Goal: Task Accomplishment & Management: Manage account settings

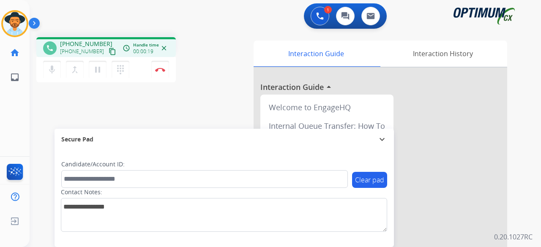
click at [109, 52] on mat-icon "content_copy" at bounding box center [113, 52] width 8 height 8
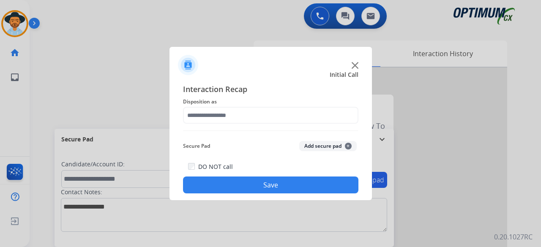
click at [354, 65] on img at bounding box center [355, 65] width 7 height 7
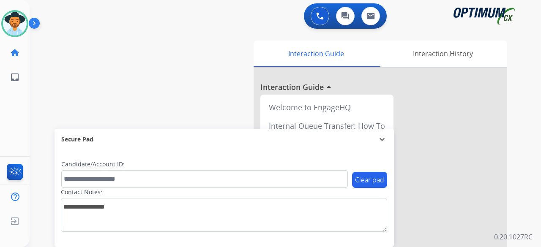
click at [125, 47] on div "swap_horiz Break voice bridge close_fullscreen Connect 3-Way Call merge_type Se…" at bounding box center [276, 206] width 492 height 353
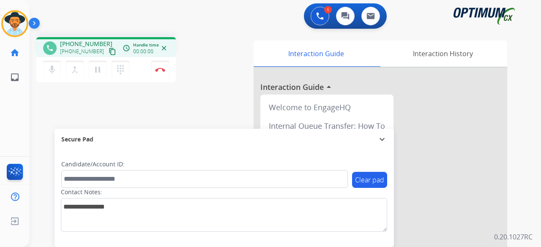
click at [109, 52] on mat-icon "content_copy" at bounding box center [113, 52] width 8 height 8
click at [53, 69] on mat-icon "mic" at bounding box center [52, 70] width 10 height 10
click at [52, 69] on mat-icon "mic_off" at bounding box center [52, 70] width 10 height 10
click at [50, 70] on mat-icon "mic" at bounding box center [52, 70] width 10 height 10
click at [100, 73] on mat-icon "pause" at bounding box center [98, 70] width 10 height 10
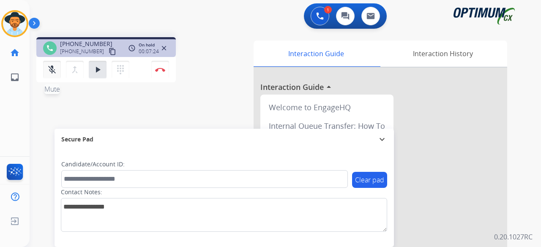
click at [49, 71] on mat-icon "mic_off" at bounding box center [52, 70] width 10 height 10
click at [101, 74] on mat-icon "play_arrow" at bounding box center [98, 70] width 10 height 10
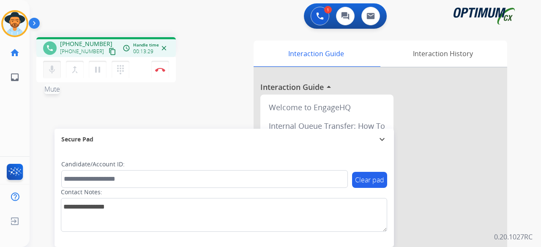
click at [52, 71] on mat-icon "mic" at bounding box center [52, 70] width 10 height 10
click at [55, 72] on mat-icon "mic_off" at bounding box center [52, 70] width 10 height 10
click at [47, 100] on div "phone +14042182508 +14042182508 content_copy access_time Call metrics Queue 00:…" at bounding box center [276, 206] width 492 height 353
click at [51, 71] on mat-icon "mic" at bounding box center [52, 70] width 10 height 10
click at [97, 70] on mat-icon "pause" at bounding box center [98, 70] width 10 height 10
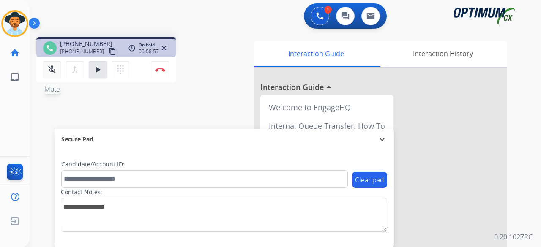
click at [52, 66] on mat-icon "mic_off" at bounding box center [52, 70] width 10 height 10
click at [105, 69] on button "play_arrow Hold" at bounding box center [98, 70] width 18 height 18
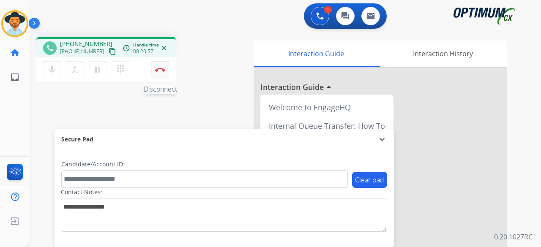
click at [157, 71] on img at bounding box center [160, 70] width 10 height 4
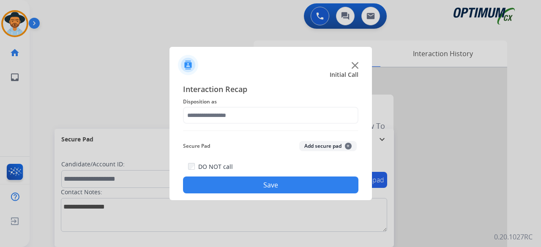
click at [359, 65] on div at bounding box center [271, 62] width 203 height 30
click at [353, 65] on img at bounding box center [355, 65] width 7 height 7
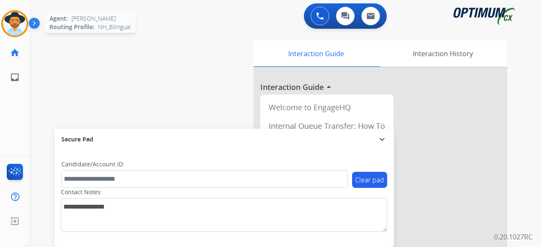
click at [16, 27] on img at bounding box center [15, 24] width 24 height 24
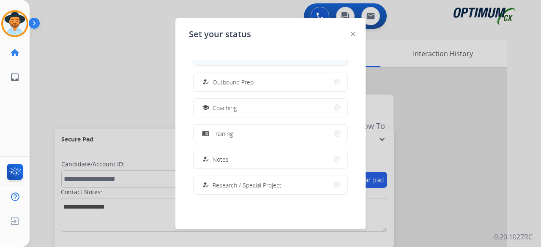
scroll to position [129, 0]
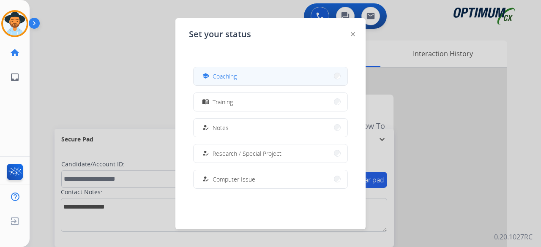
click at [247, 82] on button "school Coaching" at bounding box center [271, 76] width 154 height 18
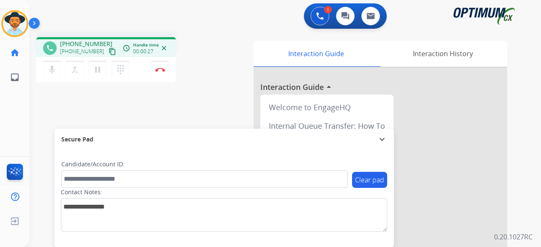
click at [109, 50] on mat-icon "content_copy" at bounding box center [113, 52] width 8 height 8
click at [53, 69] on mat-icon "mic" at bounding box center [52, 70] width 10 height 10
click at [59, 74] on button "mic_off Mute" at bounding box center [52, 70] width 18 height 18
click at [163, 67] on button "Disconnect" at bounding box center [160, 70] width 18 height 18
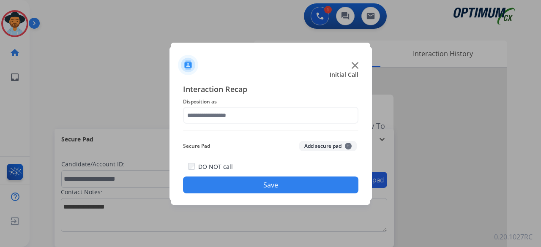
click at [356, 66] on img at bounding box center [355, 65] width 7 height 7
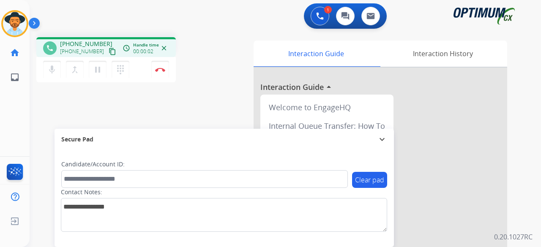
click at [109, 53] on mat-icon "content_copy" at bounding box center [113, 52] width 8 height 8
click at [57, 66] on mat-icon "mic" at bounding box center [52, 70] width 10 height 10
click at [52, 69] on mat-icon "mic_off" at bounding box center [52, 70] width 10 height 10
click at [163, 68] on img at bounding box center [160, 70] width 10 height 4
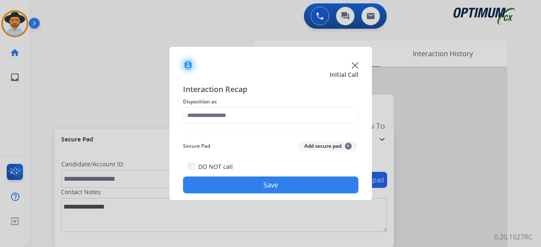
click at [46, 45] on div at bounding box center [270, 123] width 541 height 247
click at [353, 65] on img at bounding box center [355, 65] width 7 height 7
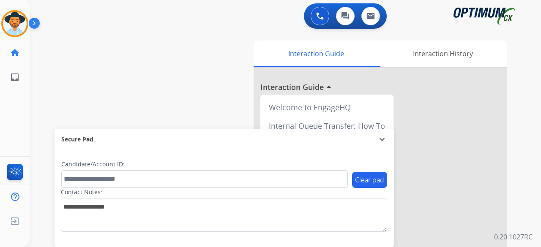
click at [252, 115] on div "Interaction Guide Interaction History Interaction Guide arrow_drop_up Welcome t…" at bounding box center [374, 212] width 265 height 343
click at [18, 23] on img at bounding box center [15, 24] width 24 height 24
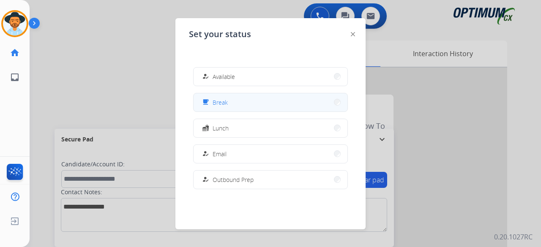
click at [262, 105] on button "free_breakfast Break" at bounding box center [271, 102] width 154 height 18
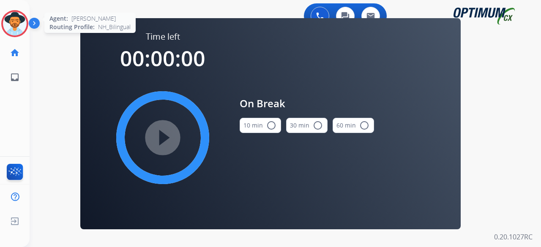
click at [16, 23] on img at bounding box center [15, 24] width 24 height 24
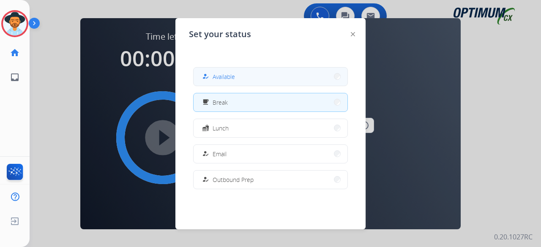
click at [239, 77] on button "how_to_reg Available" at bounding box center [271, 77] width 154 height 18
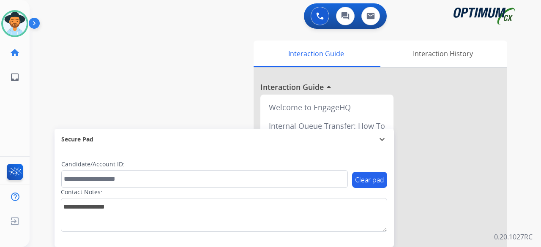
click at [43, 73] on div "swap_horiz Break voice bridge close_fullscreen Connect 3-Way Call merge_type Se…" at bounding box center [276, 206] width 492 height 353
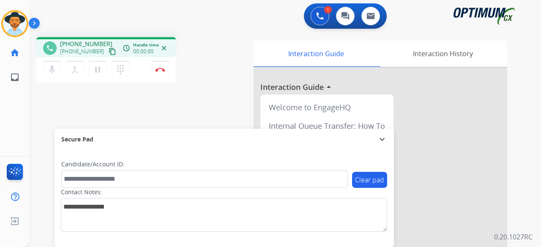
click at [109, 54] on mat-icon "content_copy" at bounding box center [113, 52] width 8 height 8
click at [52, 71] on mat-icon "mic" at bounding box center [52, 70] width 10 height 10
click at [52, 71] on mat-icon "mic_off" at bounding box center [52, 70] width 10 height 10
click at [54, 71] on mat-icon "mic" at bounding box center [52, 70] width 10 height 10
click at [54, 71] on mat-icon "mic_off" at bounding box center [52, 70] width 10 height 10
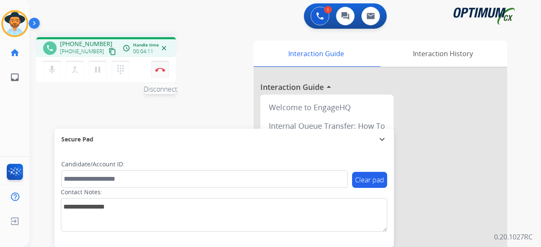
click at [158, 69] on img at bounding box center [160, 70] width 10 height 4
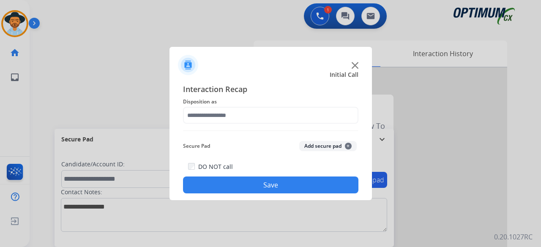
click at [357, 64] on img at bounding box center [355, 65] width 7 height 7
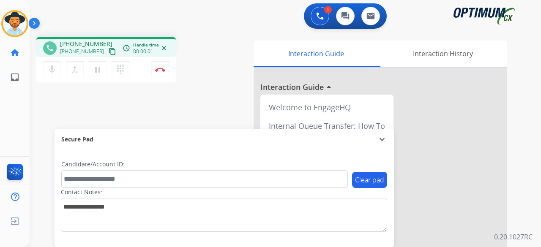
click at [109, 53] on mat-icon "content_copy" at bounding box center [113, 52] width 8 height 8
click at [161, 67] on button "Disconnect" at bounding box center [160, 70] width 18 height 18
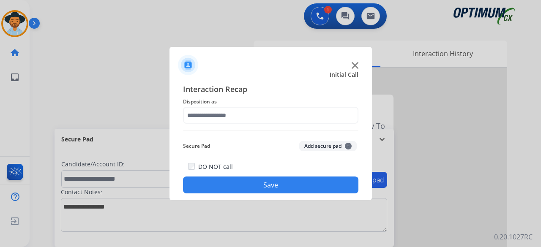
click at [354, 66] on img at bounding box center [355, 65] width 7 height 7
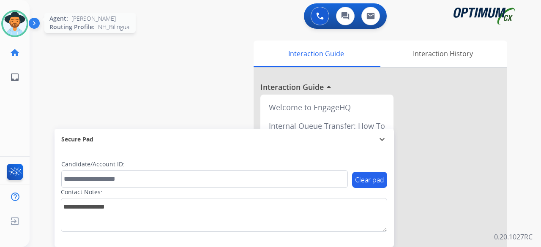
click at [20, 25] on img at bounding box center [15, 24] width 24 height 24
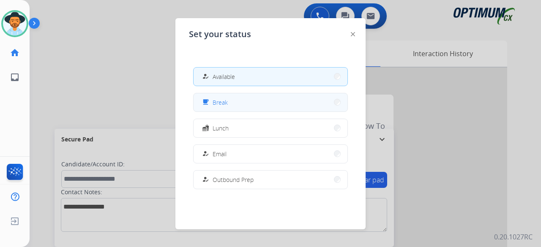
click at [241, 102] on button "free_breakfast Break" at bounding box center [271, 102] width 154 height 18
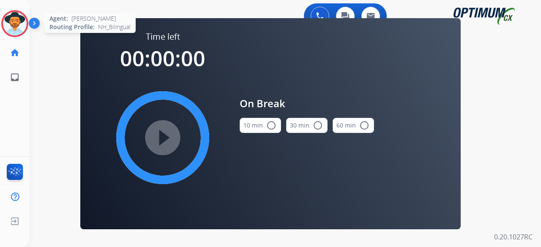
click at [18, 16] on img at bounding box center [15, 24] width 24 height 24
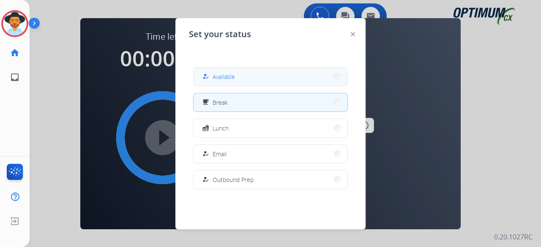
click at [249, 81] on button "how_to_reg Available" at bounding box center [271, 77] width 154 height 18
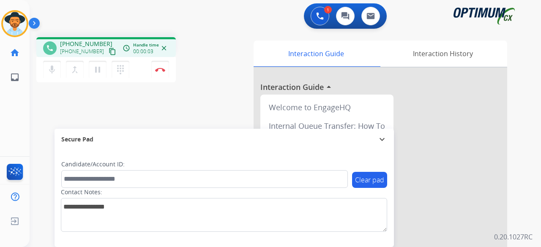
click at [109, 55] on mat-icon "content_copy" at bounding box center [113, 52] width 8 height 8
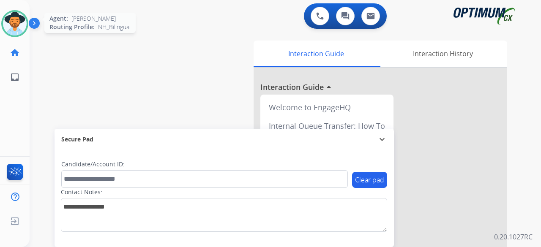
click at [11, 25] on img at bounding box center [15, 24] width 24 height 24
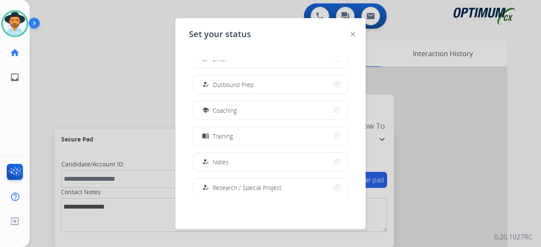
scroll to position [211, 0]
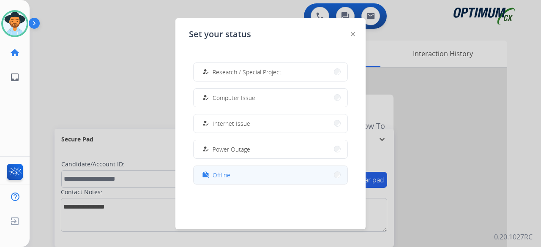
click at [235, 179] on button "work_off Offline" at bounding box center [271, 175] width 154 height 18
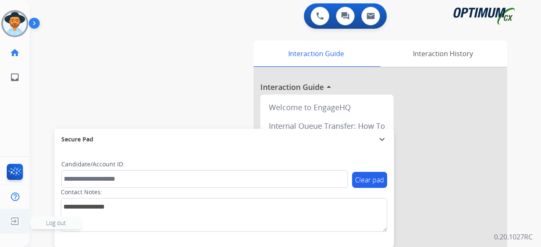
click at [60, 221] on span "Log out" at bounding box center [56, 223] width 20 height 8
